Goal: Information Seeking & Learning: Check status

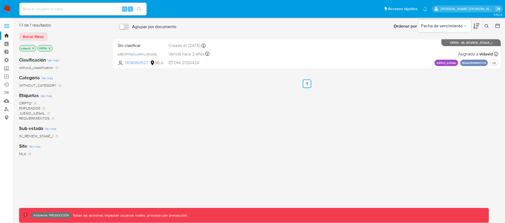
click at [68, 4] on div "⌥ s" at bounding box center [82, 9] width 127 height 13
click at [69, 6] on input at bounding box center [82, 9] width 127 height 7
paste input "2601158052"
type input "2601158052"
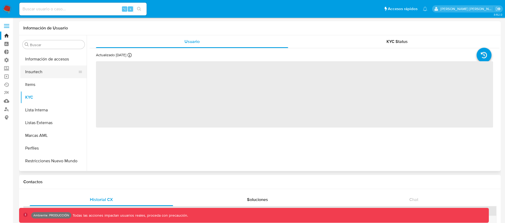
scroll to position [211, 0]
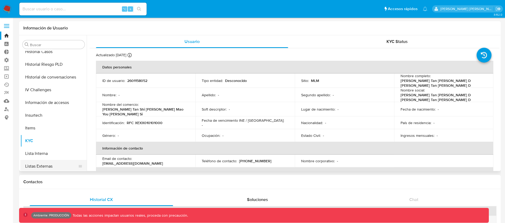
select select "10"
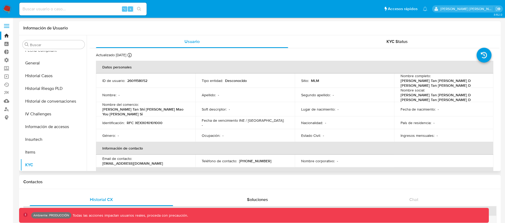
scroll to position [97, 0]
click at [43, 103] on button "General" at bounding box center [51, 99] width 62 height 13
